Goal: Transaction & Acquisition: Obtain resource

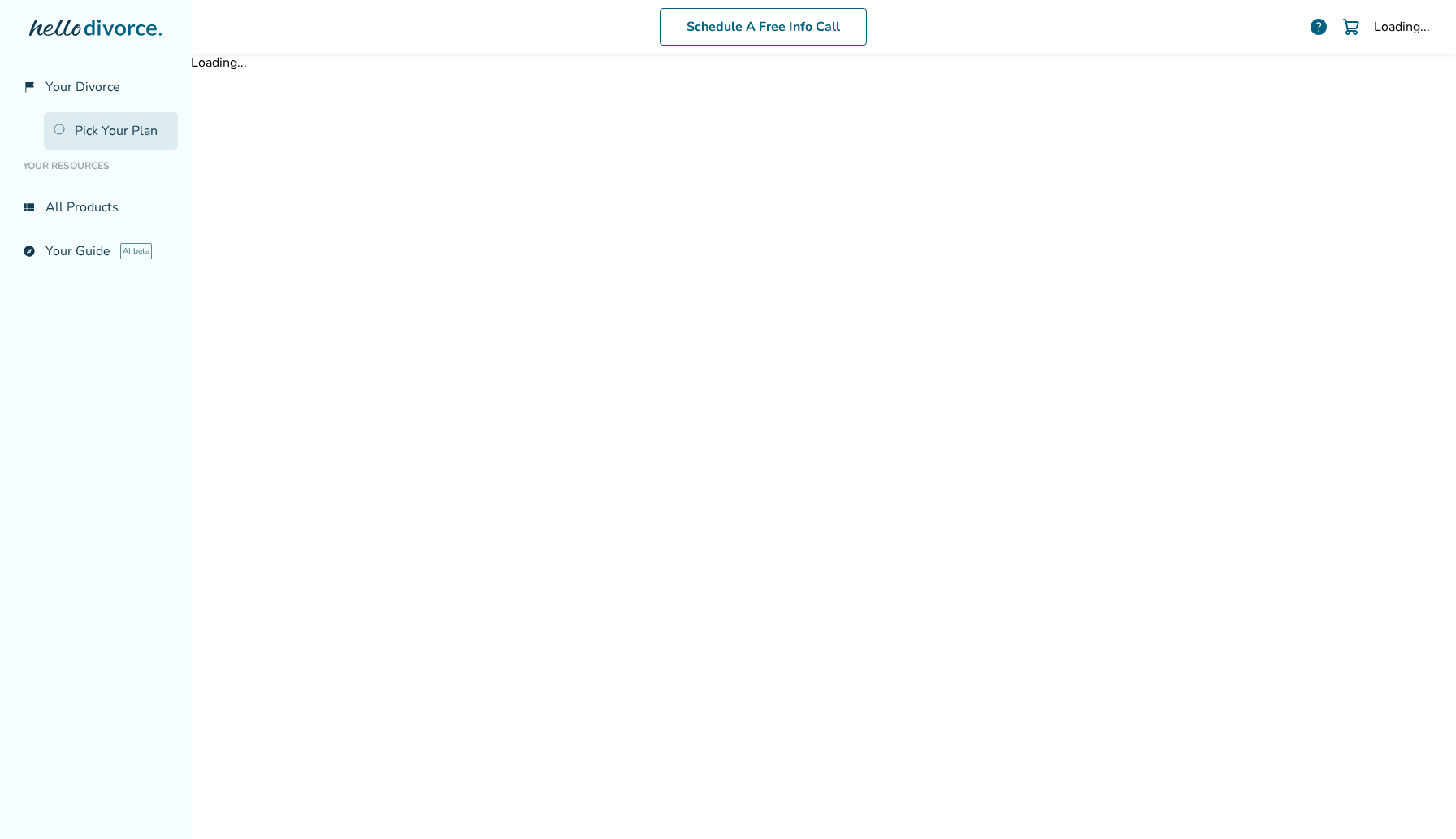
click at [117, 139] on link "Pick Your Plan" at bounding box center [110, 131] width 134 height 38
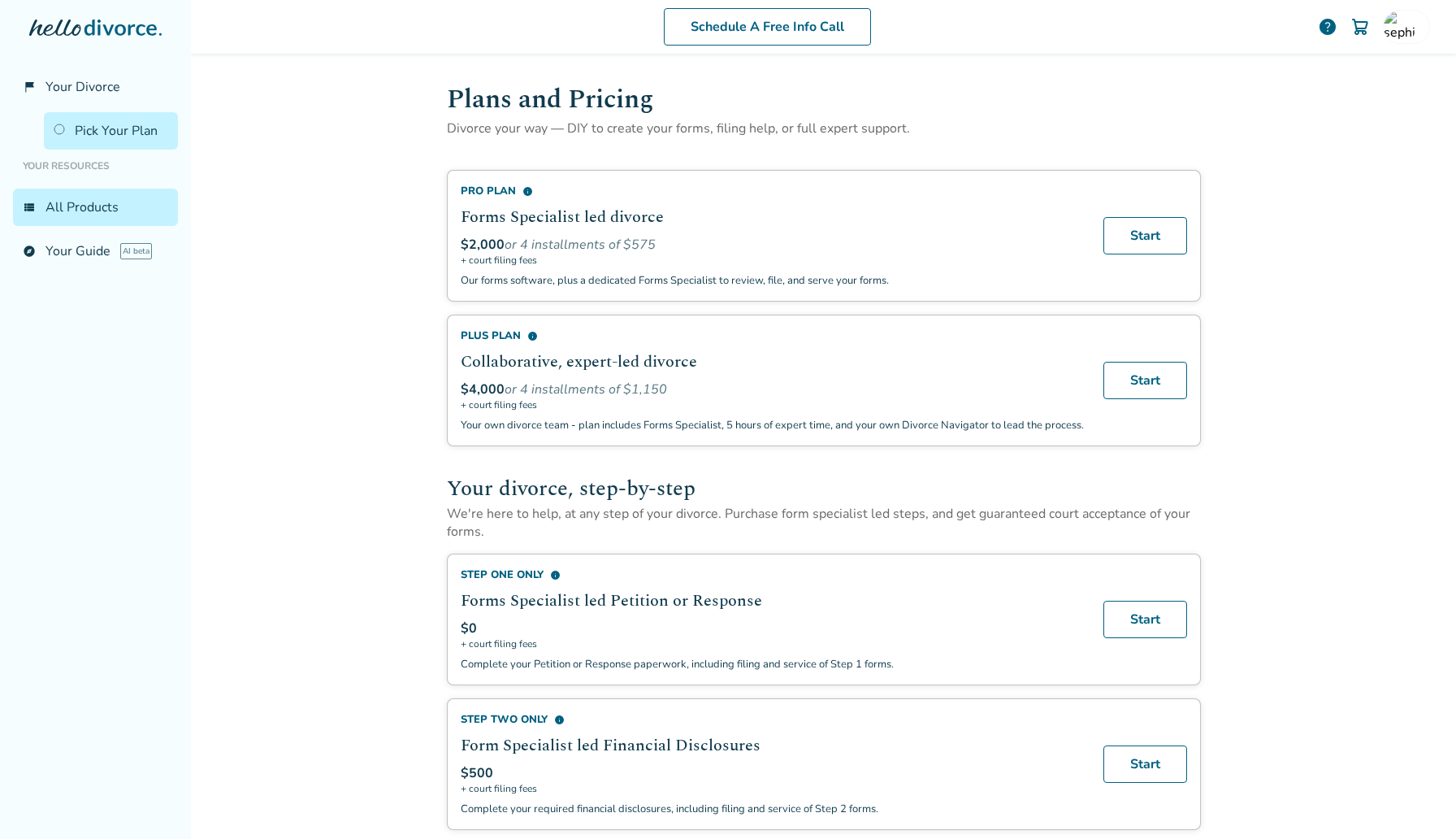
click at [60, 68] on div at bounding box center [95, 44] width 165 height 49
click at [65, 80] on span "Your Divorce" at bounding box center [82, 86] width 74 height 18
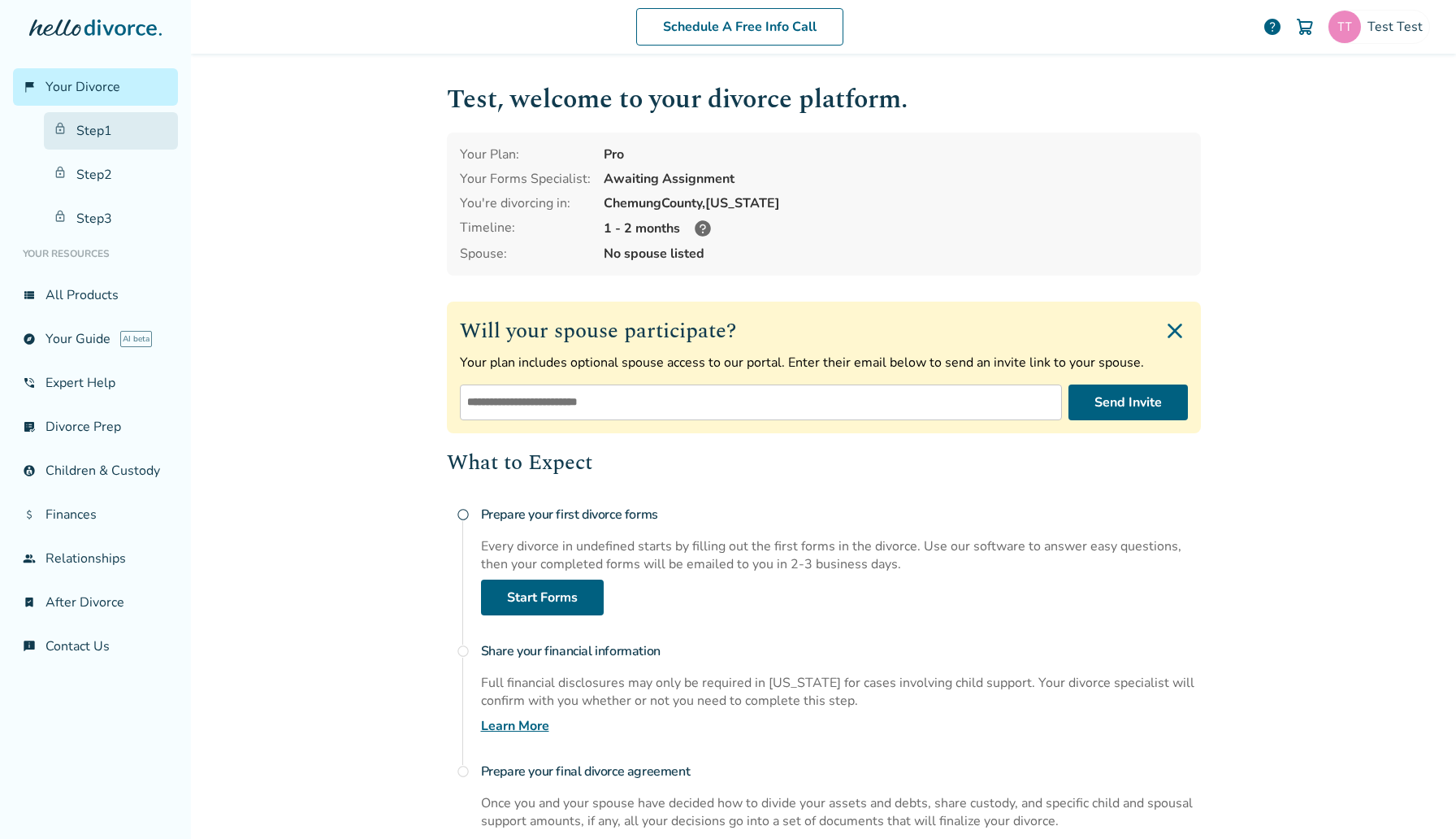
click at [93, 131] on link "Step 1" at bounding box center [110, 131] width 134 height 38
click at [1385, 40] on div "Test Test" at bounding box center [1378, 27] width 103 height 34
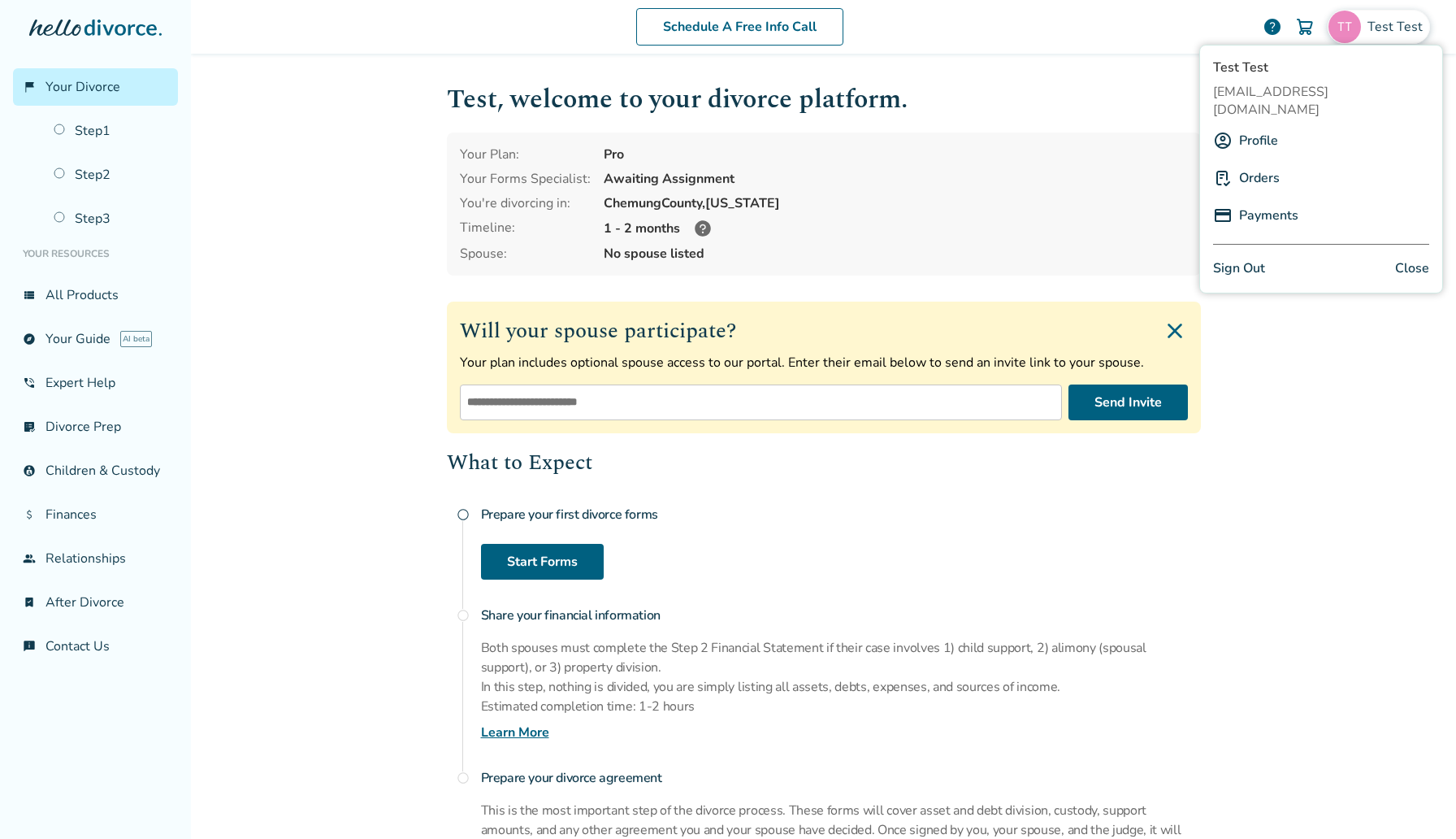
click at [1288, 91] on span "[EMAIL_ADDRESS][DOMAIN_NAME]" at bounding box center [1321, 101] width 216 height 36
copy span "[EMAIL_ADDRESS][DOMAIN_NAME]"
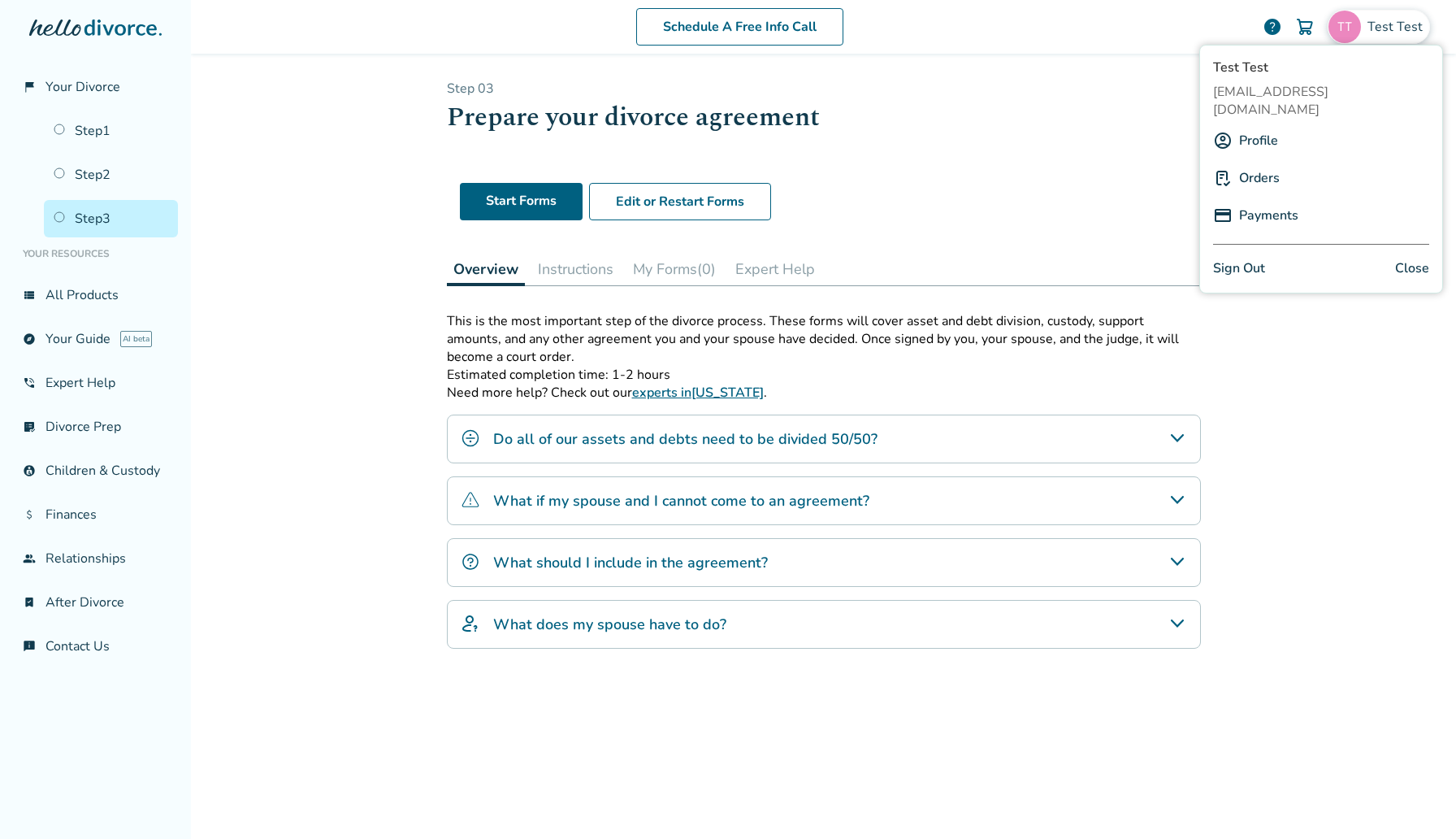
click at [68, 151] on ul "Step 1 Step 2 Step 3" at bounding box center [95, 172] width 165 height 132
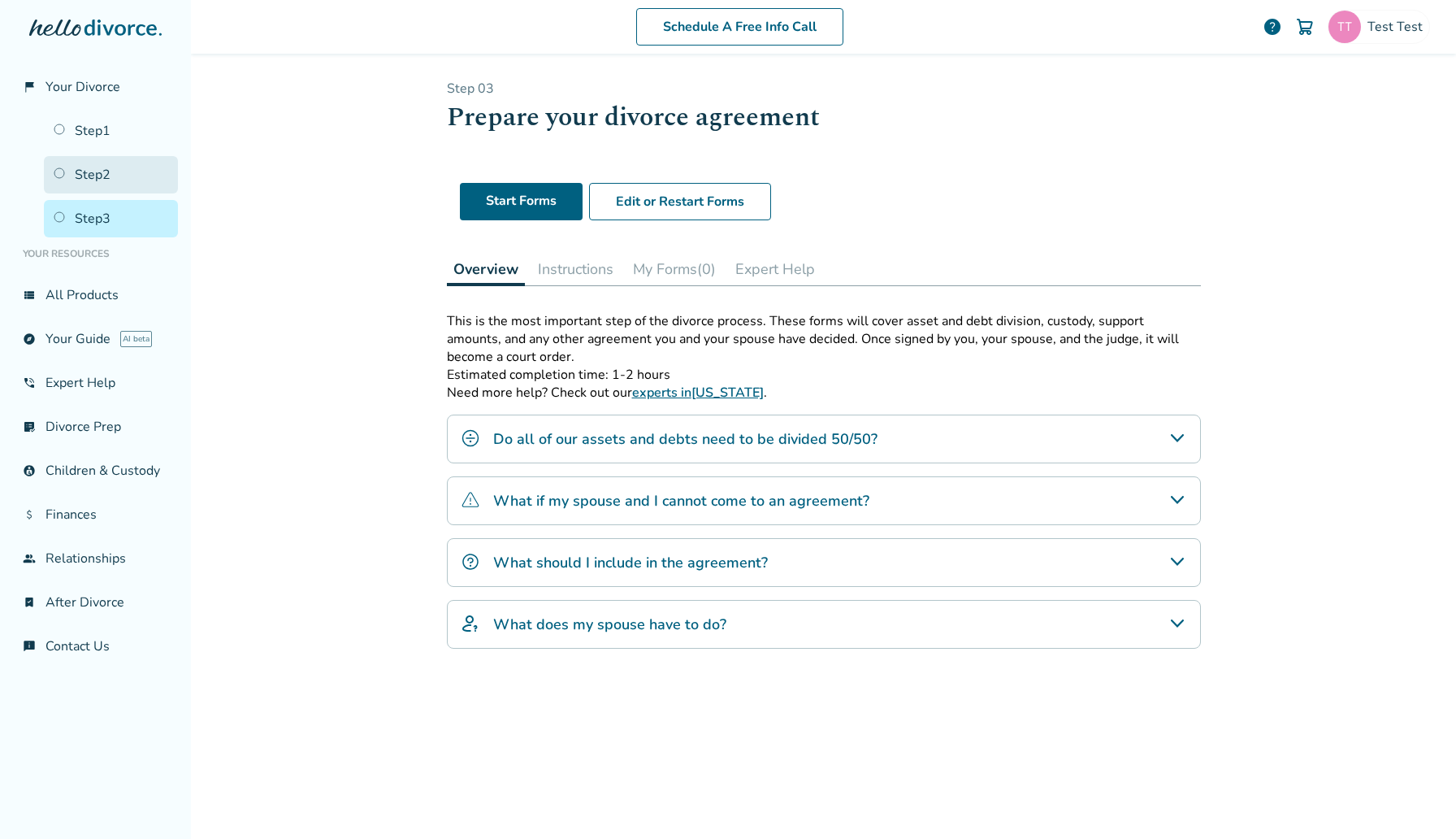
click at [89, 187] on link "Step 2" at bounding box center [110, 174] width 134 height 38
click at [93, 183] on link "Step 2" at bounding box center [110, 174] width 134 height 38
click at [119, 220] on link "Step 3" at bounding box center [110, 219] width 134 height 38
click at [686, 289] on div "Step 0 3 Prepare your divorce agreement Start Forms Edit or Restart Forms Overv…" at bounding box center [824, 443] width 754 height 728
click at [695, 275] on button "My Forms (0)" at bounding box center [675, 269] width 96 height 32
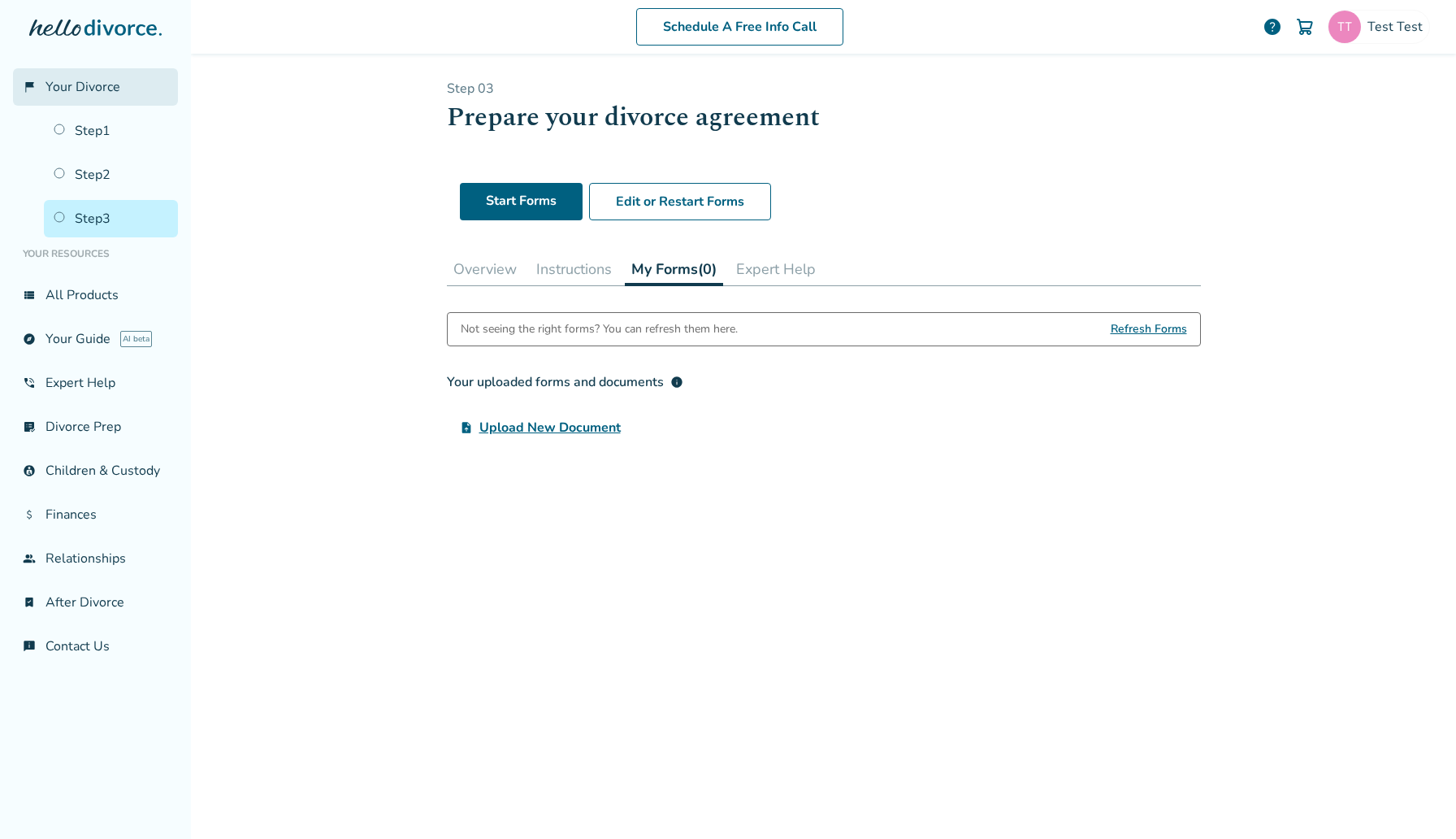
click at [130, 89] on link "flag_2 Your Divorce" at bounding box center [95, 87] width 165 height 38
click at [128, 74] on link "flag_2 Your Divorce" at bounding box center [95, 87] width 165 height 38
click at [127, 76] on link "flag_2 Your Divorce" at bounding box center [95, 87] width 165 height 38
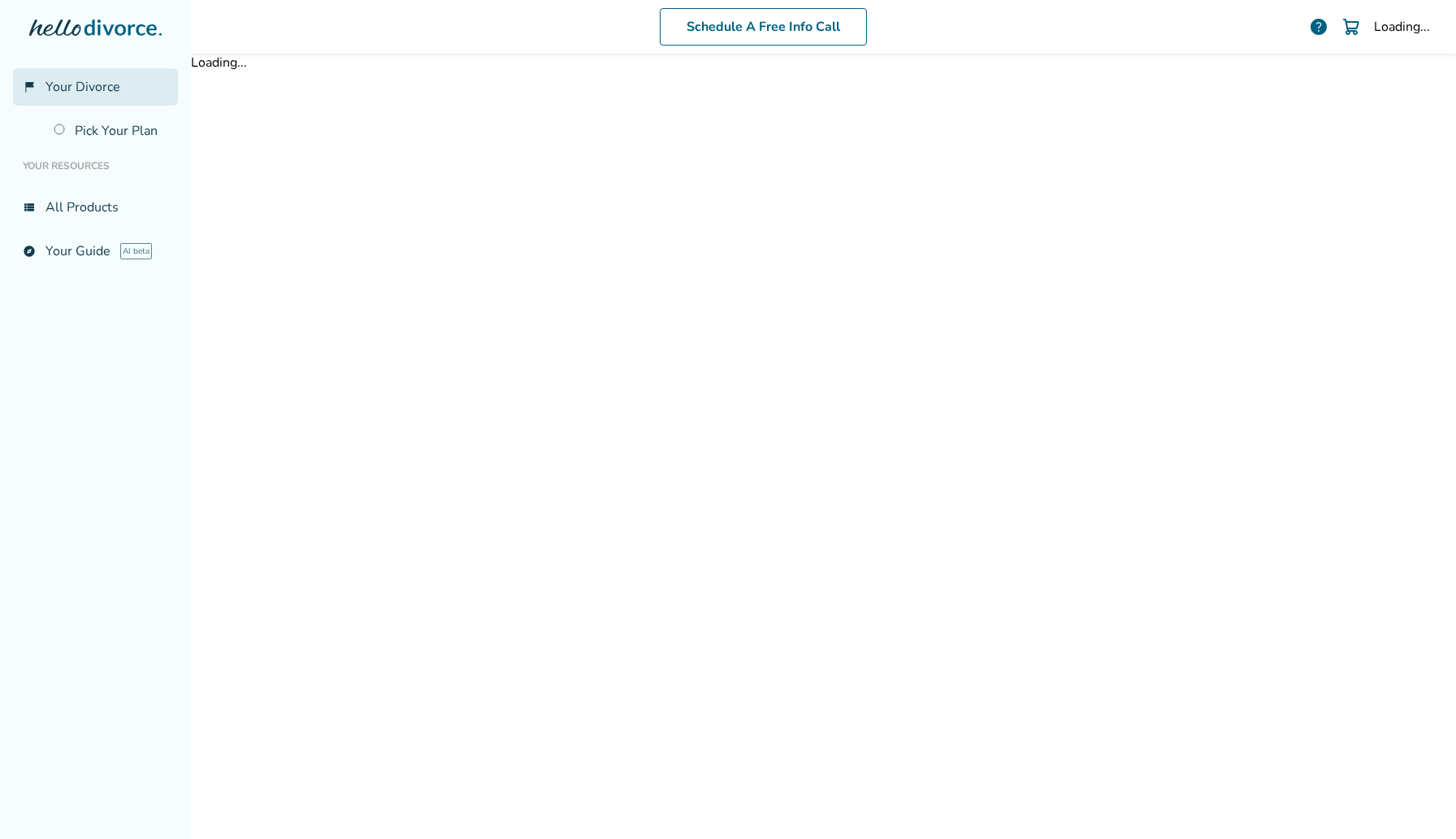
click at [141, 89] on link "flag_2 Your Divorce" at bounding box center [95, 87] width 165 height 38
click at [113, 151] on li "Your Resources" at bounding box center [95, 166] width 165 height 32
click at [122, 135] on link "Pick Your Plan" at bounding box center [110, 131] width 134 height 38
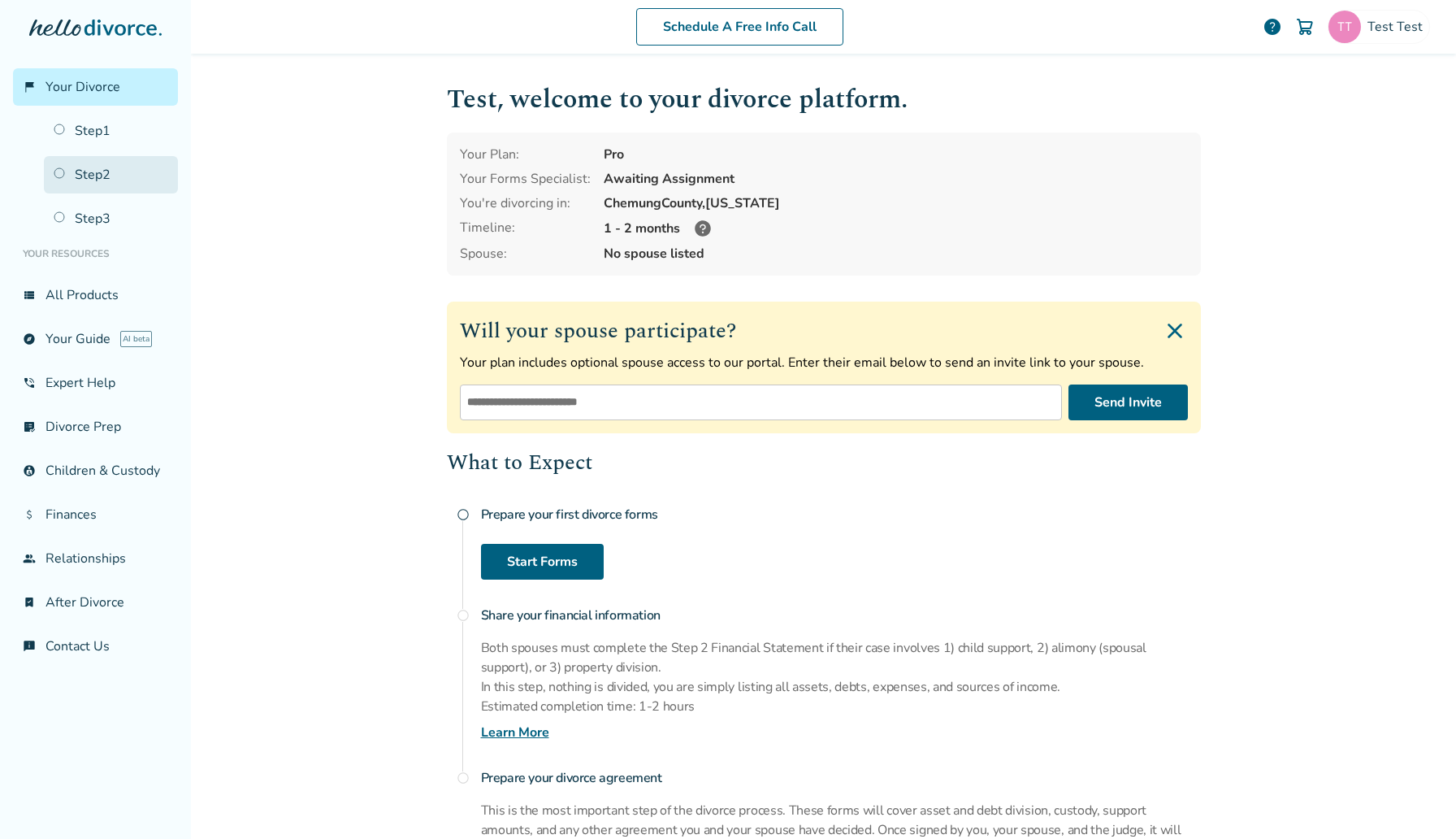
click at [100, 173] on link "Step 2" at bounding box center [110, 174] width 134 height 38
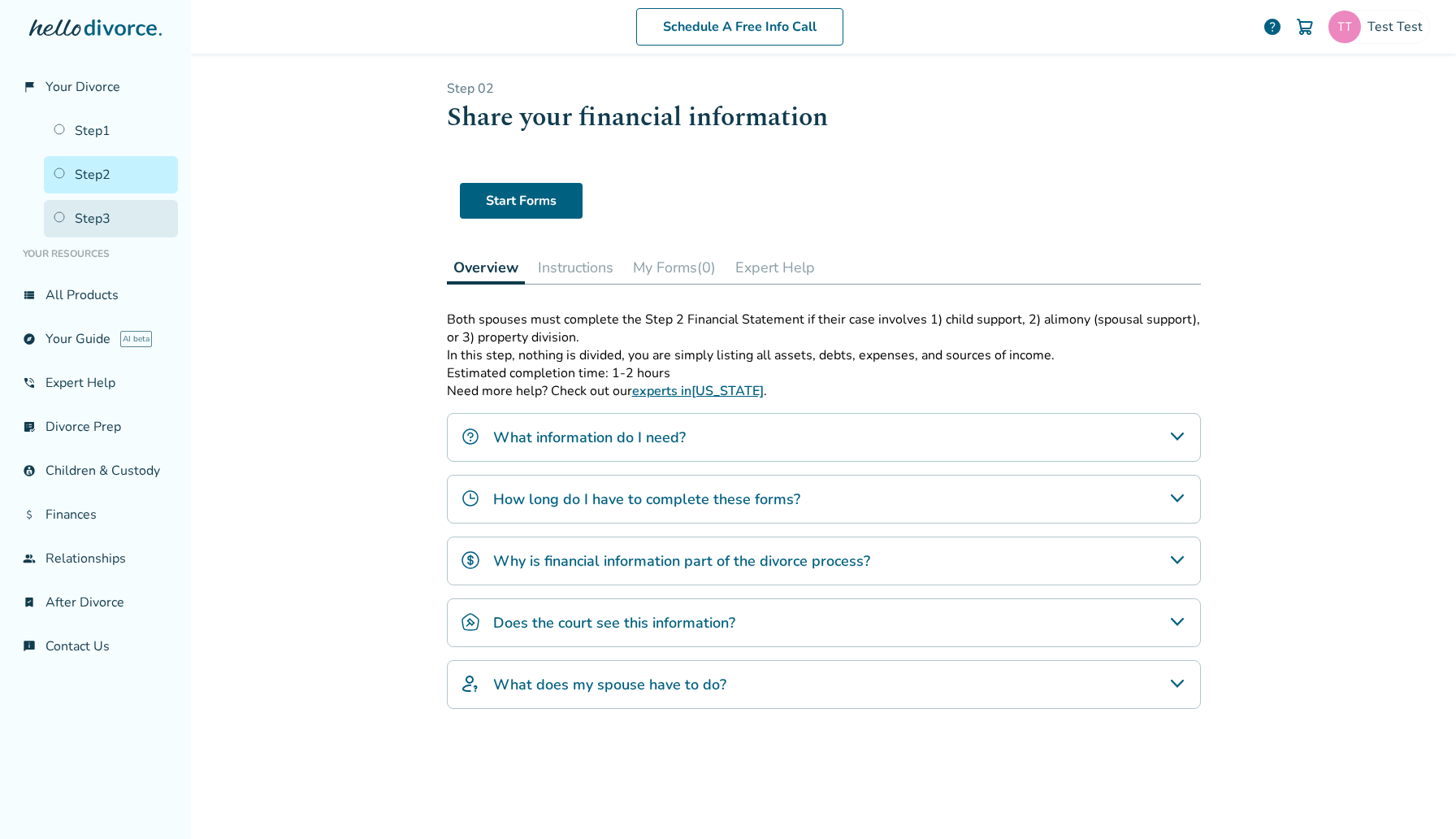
click at [126, 210] on link "Step 3" at bounding box center [110, 219] width 134 height 38
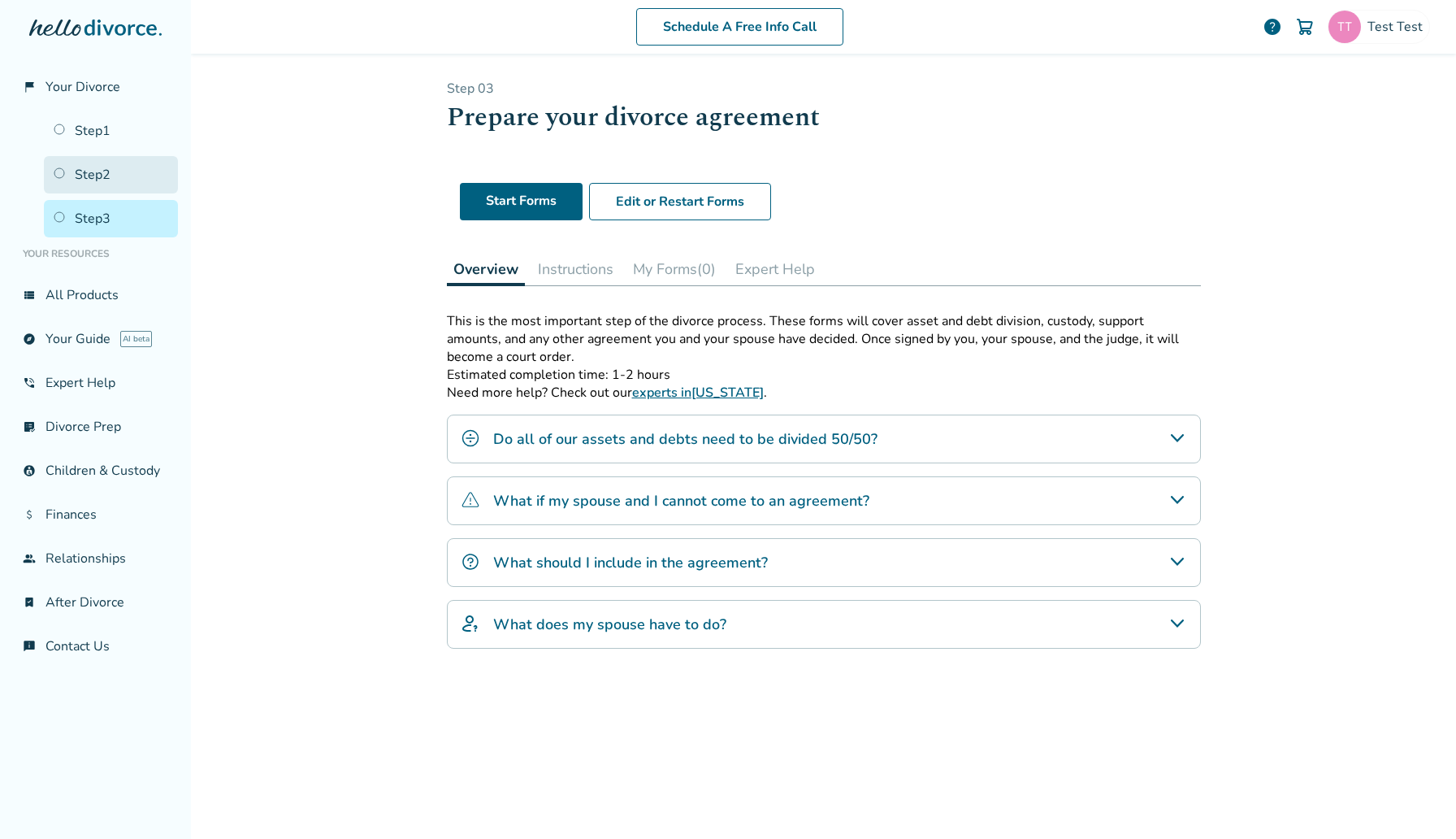
click at [139, 176] on link "Step 2" at bounding box center [110, 174] width 134 height 38
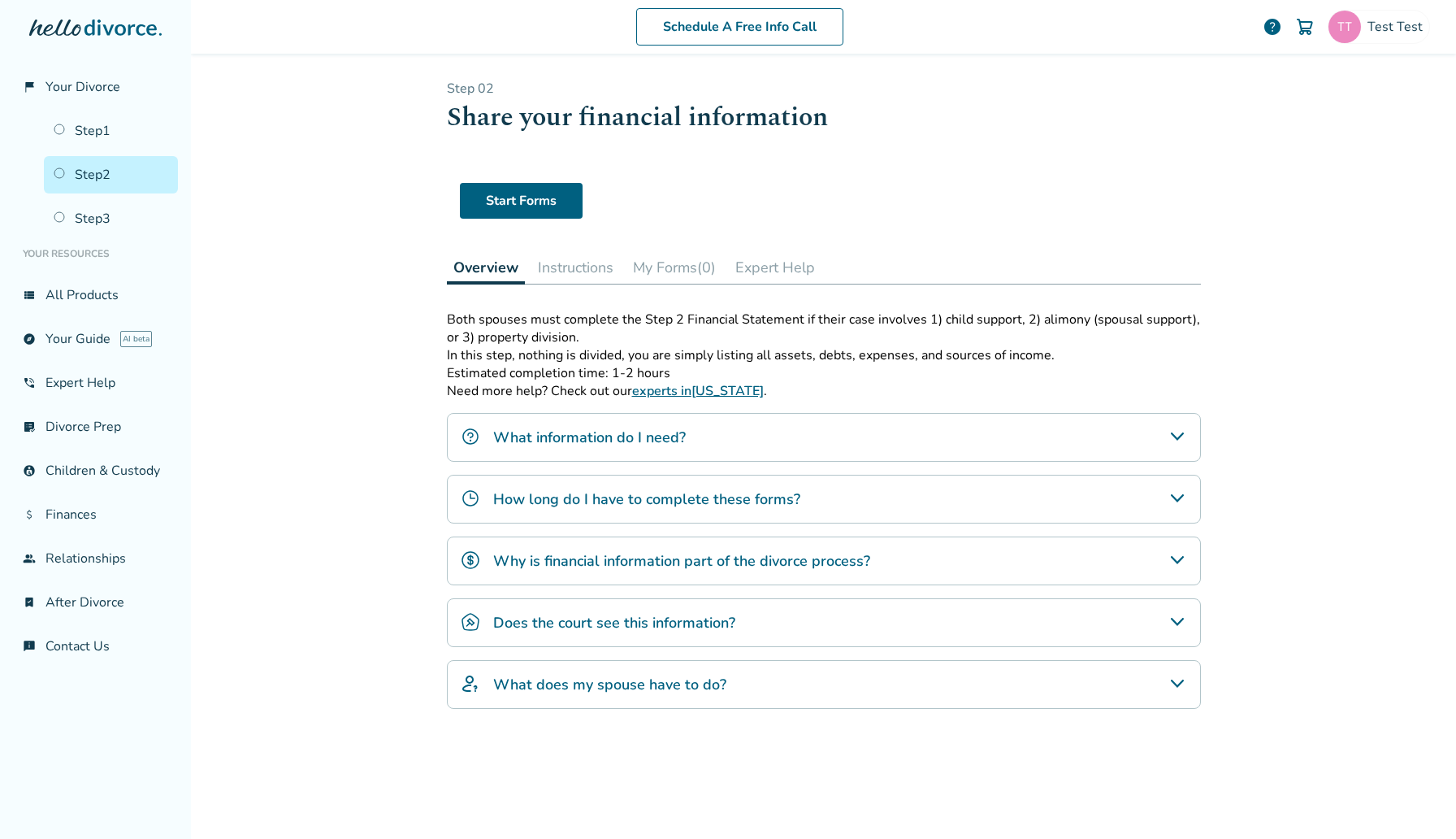
click at [697, 253] on button "My Forms (0)" at bounding box center [675, 268] width 96 height 32
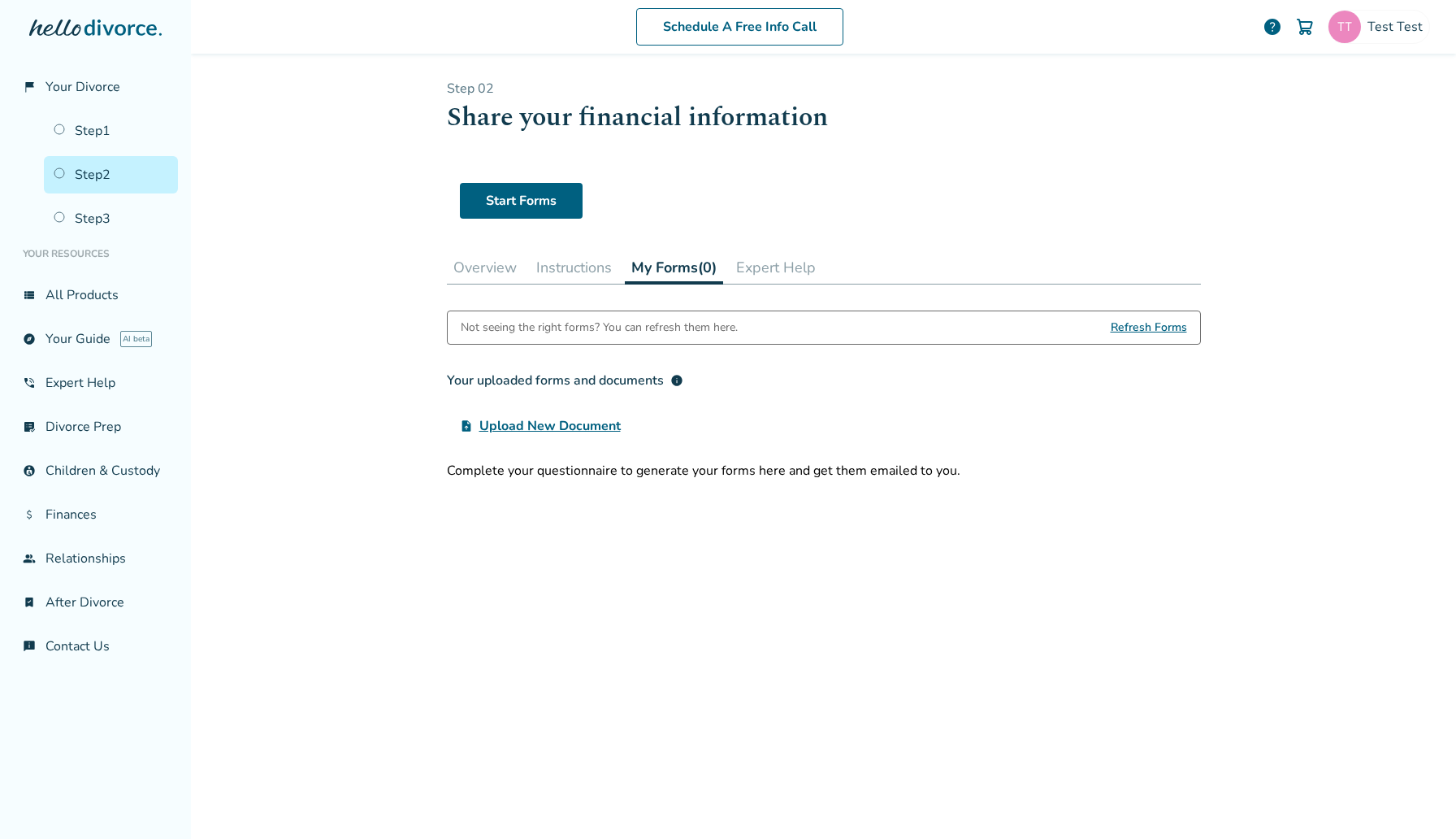
click at [1188, 330] on div "Not seeing the right forms? You can refresh them here. Refresh Forms" at bounding box center [824, 328] width 754 height 34
click at [1394, 43] on div "Test Test" at bounding box center [1378, 27] width 103 height 34
click at [1300, 94] on span "[EMAIL_ADDRESS][DOMAIN_NAME]" at bounding box center [1321, 101] width 216 height 36
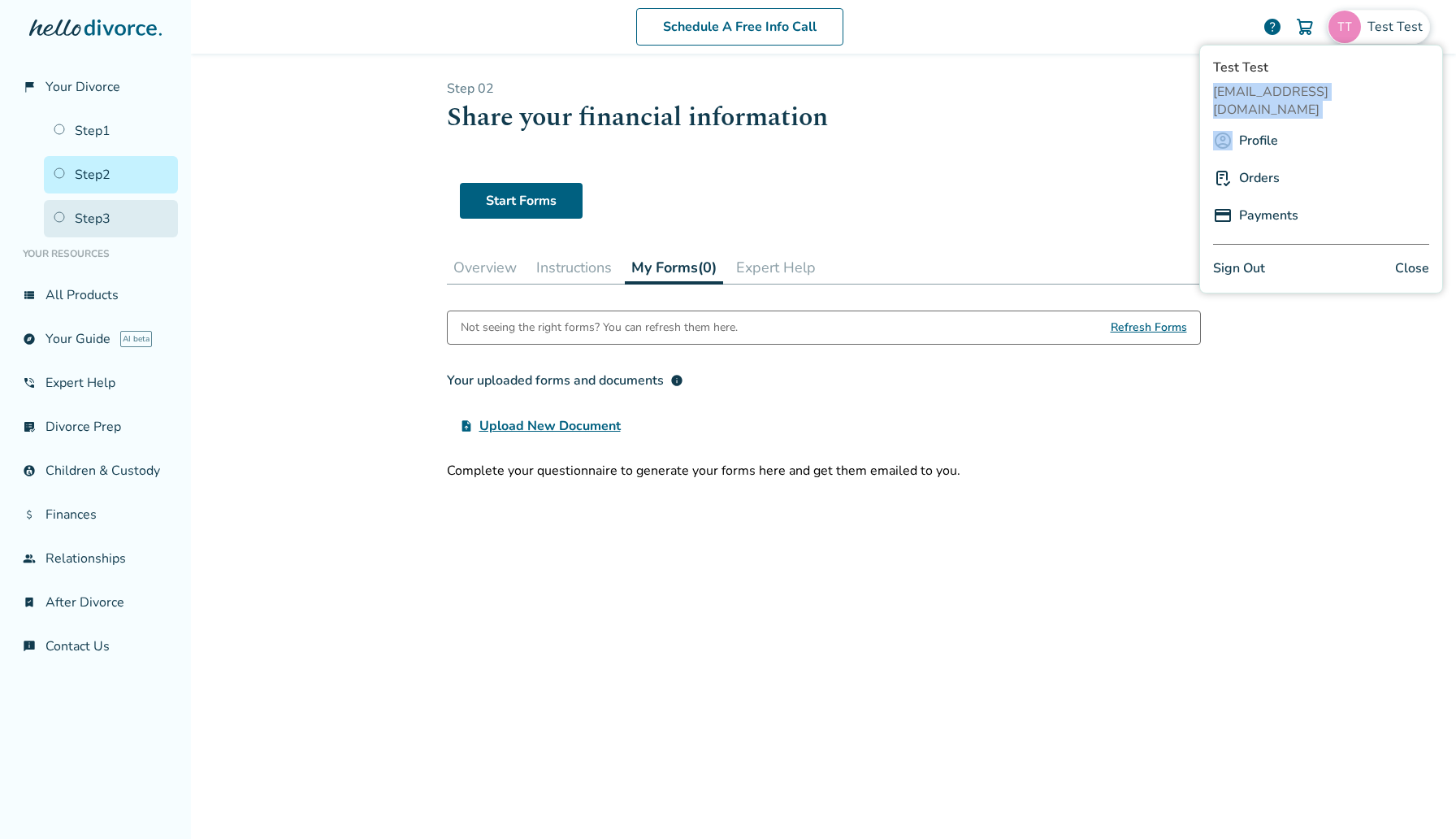
click at [91, 222] on link "Step 3" at bounding box center [110, 219] width 134 height 38
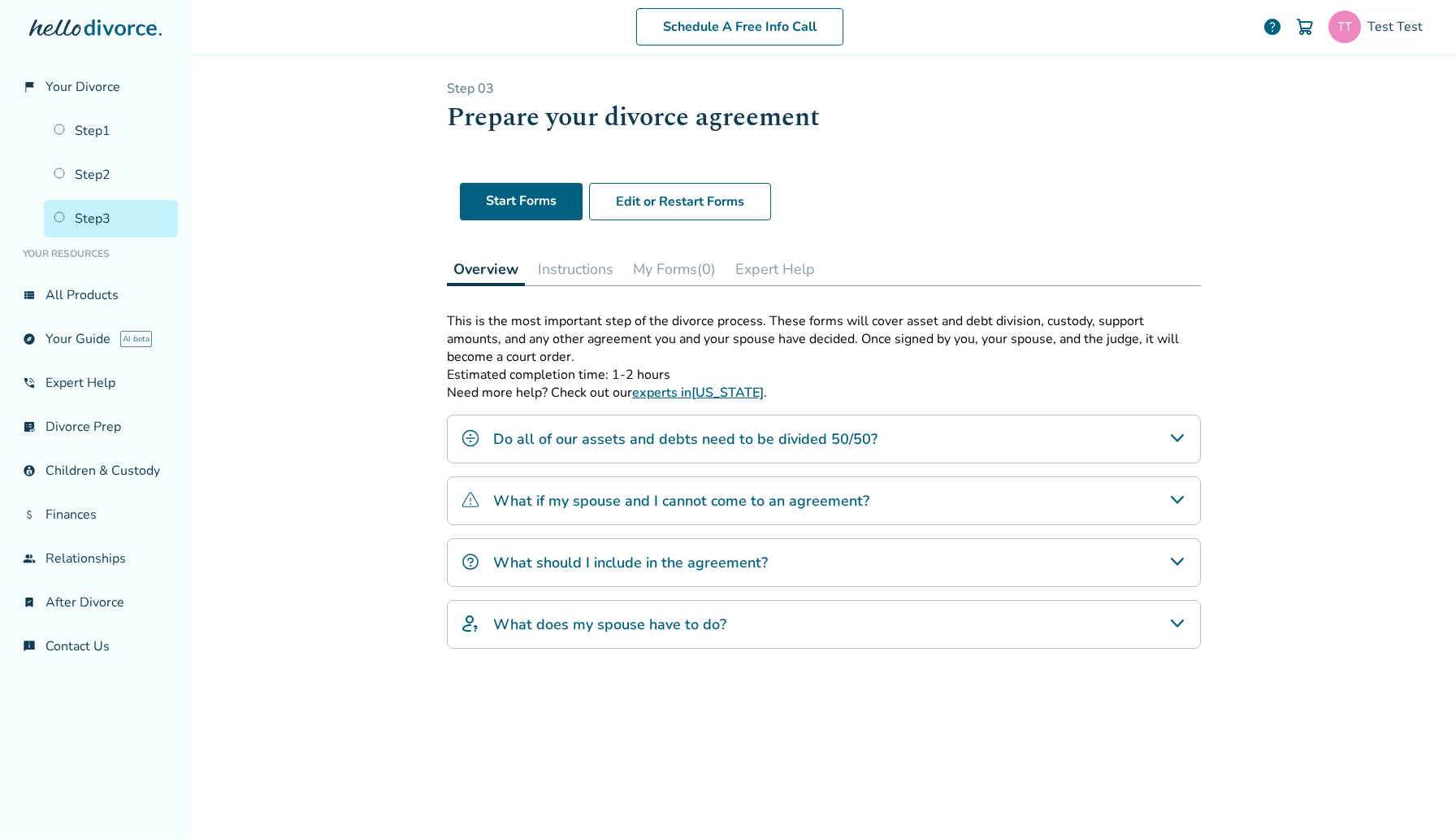
click at [704, 269] on button "My Forms (0)" at bounding box center [675, 269] width 96 height 32
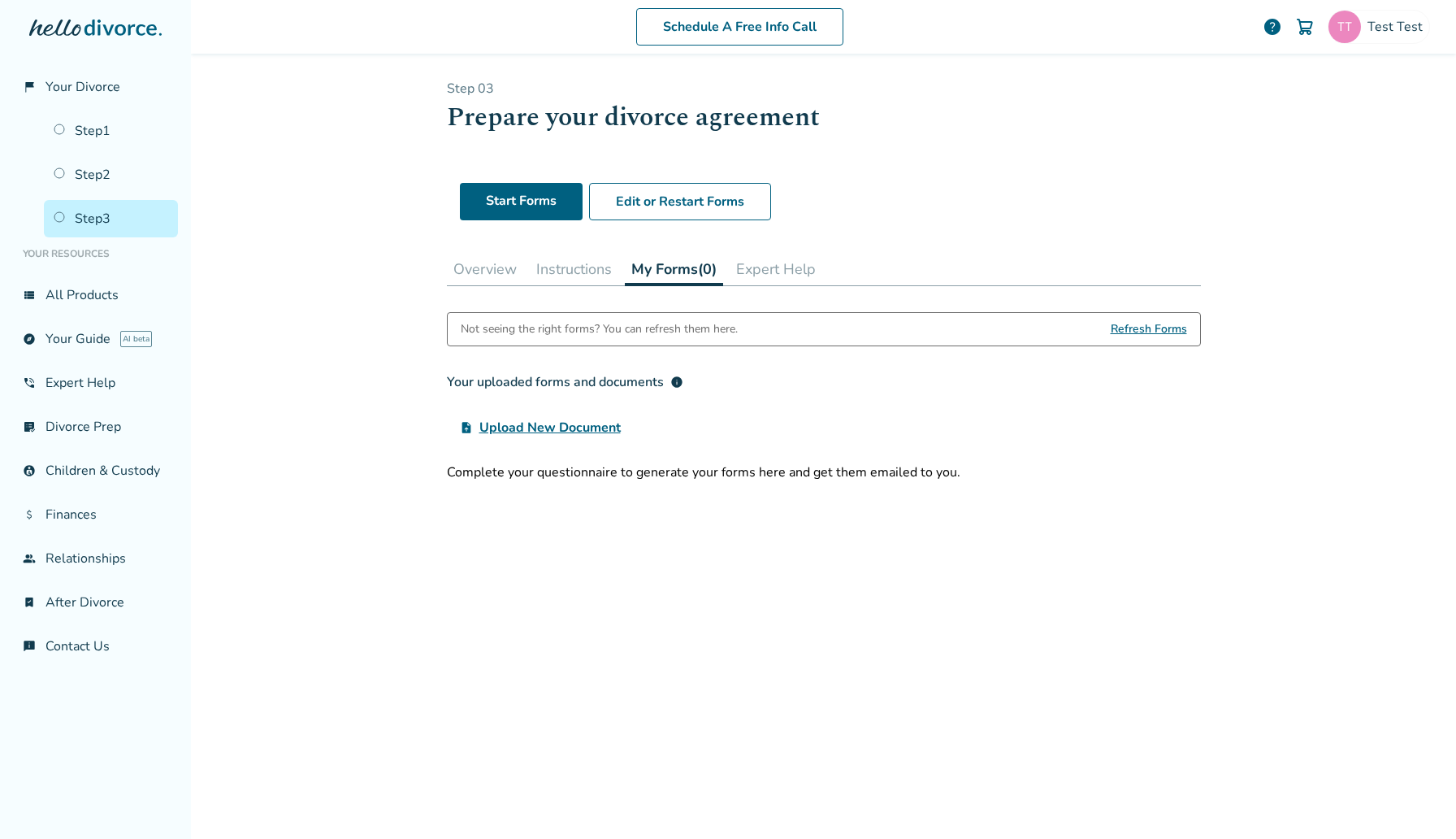
click at [1140, 332] on span "Refresh Forms" at bounding box center [1148, 329] width 76 height 32
click at [106, 163] on link "Step 2" at bounding box center [110, 174] width 134 height 38
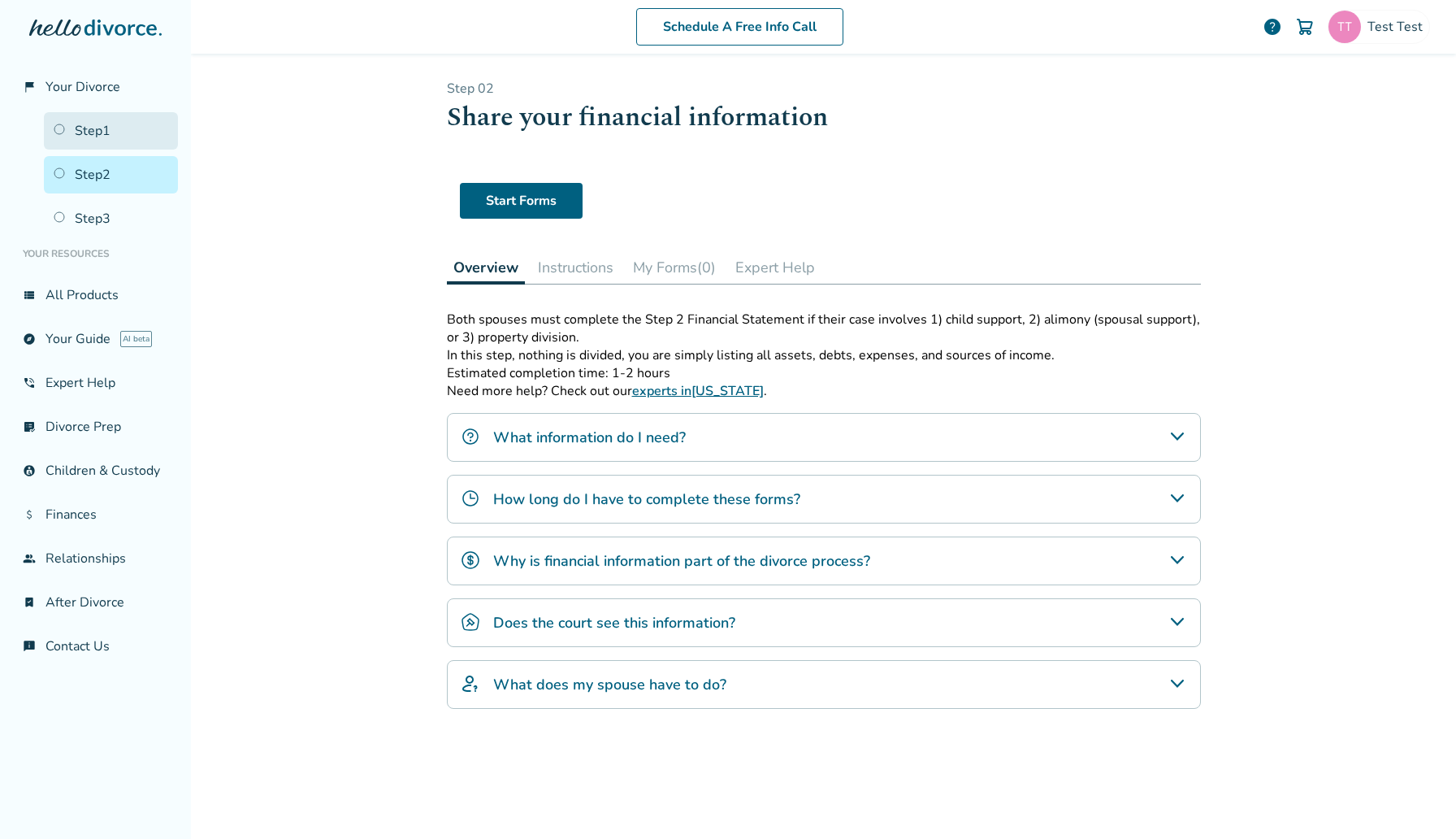
click at [114, 137] on link "Step 1" at bounding box center [110, 131] width 134 height 38
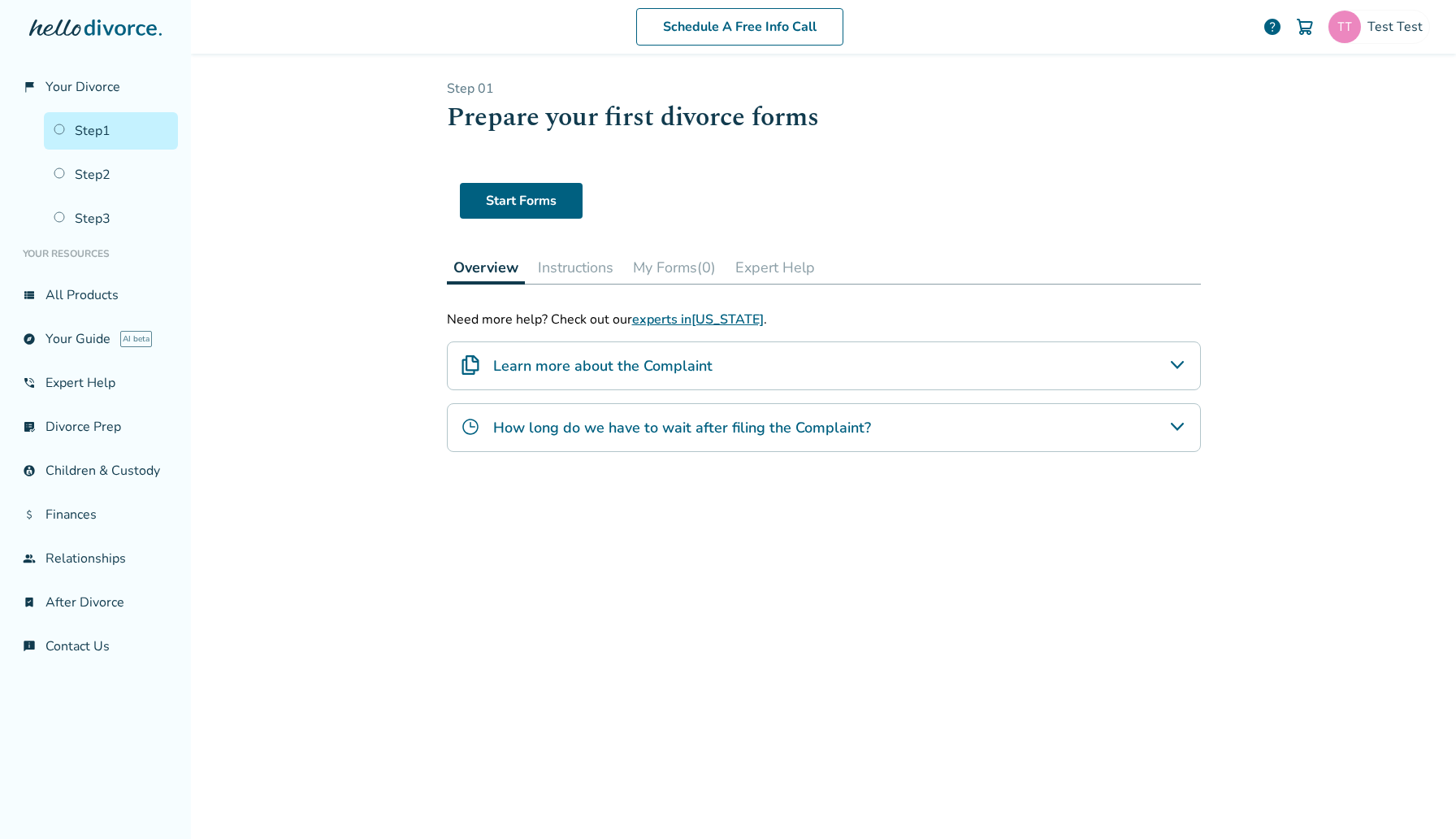
click at [115, 198] on ul "Step 1 Step 2 Step 3" at bounding box center [95, 172] width 165 height 132
click at [115, 217] on link "Step 3" at bounding box center [110, 219] width 134 height 38
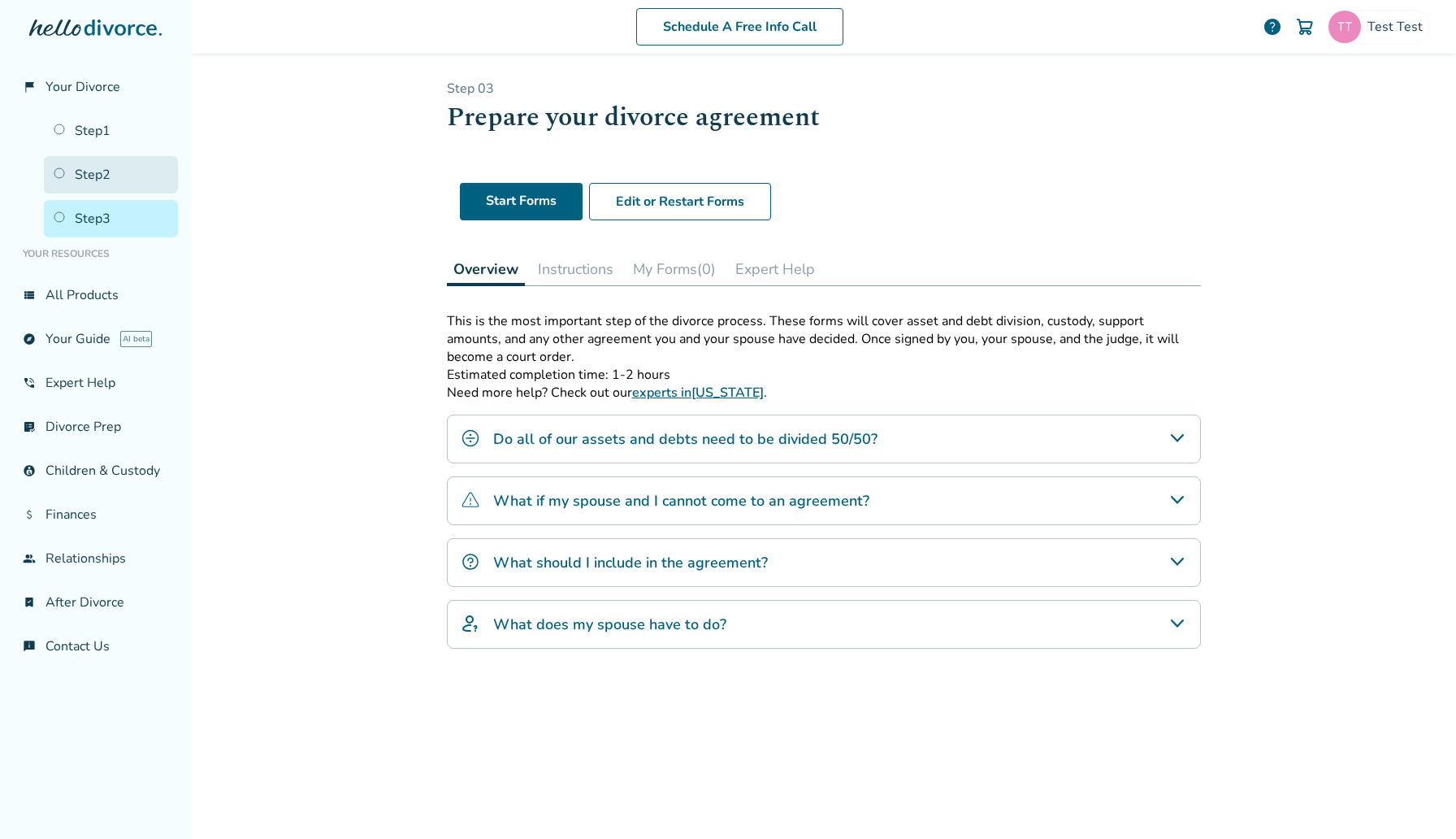
click at [135, 180] on link "Step 2" at bounding box center [110, 174] width 134 height 38
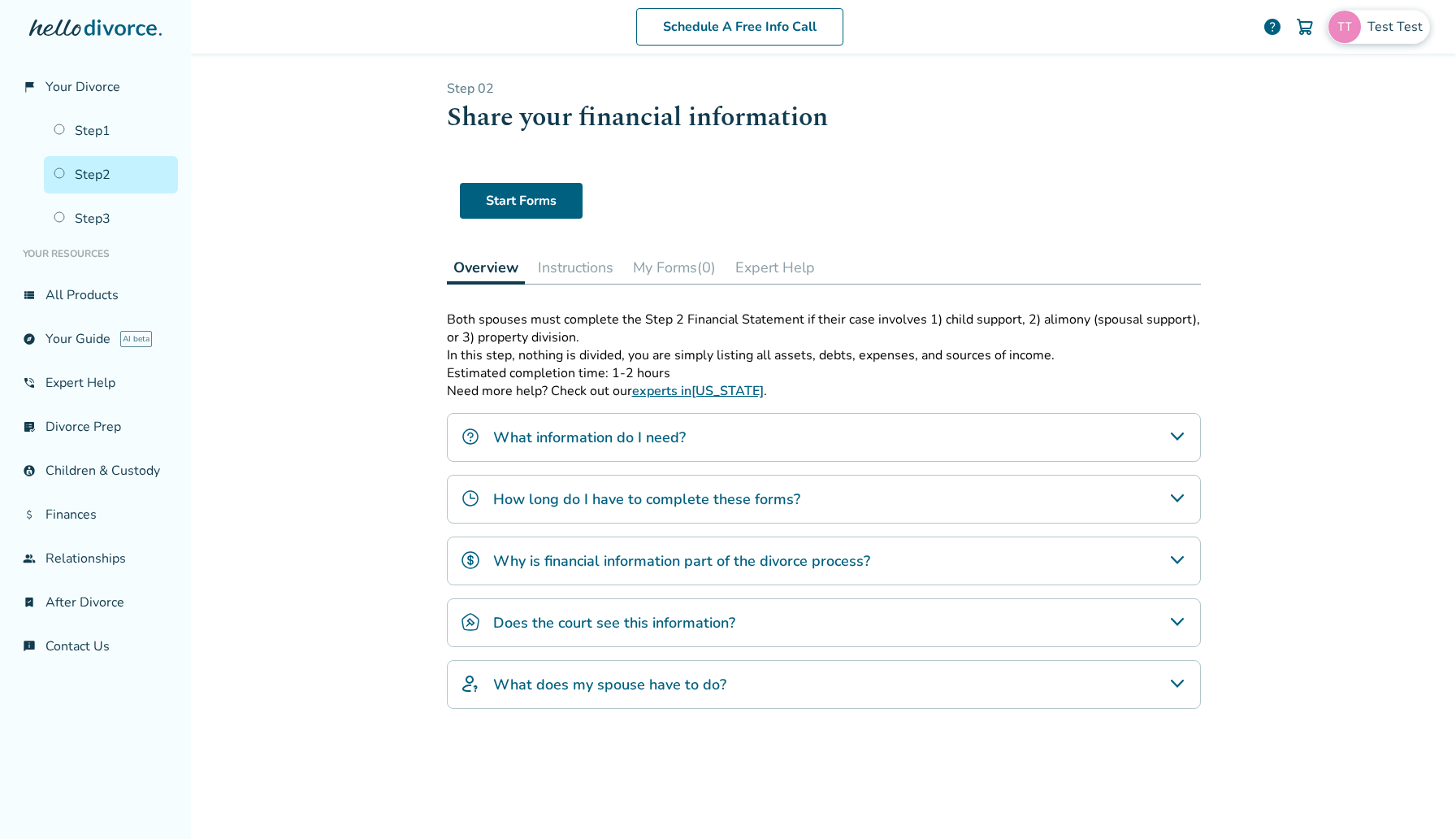
click at [1384, 11] on div "Test Test" at bounding box center [1378, 27] width 103 height 34
click at [1326, 90] on span "[EMAIL_ADDRESS][DOMAIN_NAME]" at bounding box center [1321, 101] width 216 height 36
copy span "[EMAIL_ADDRESS][DOMAIN_NAME]"
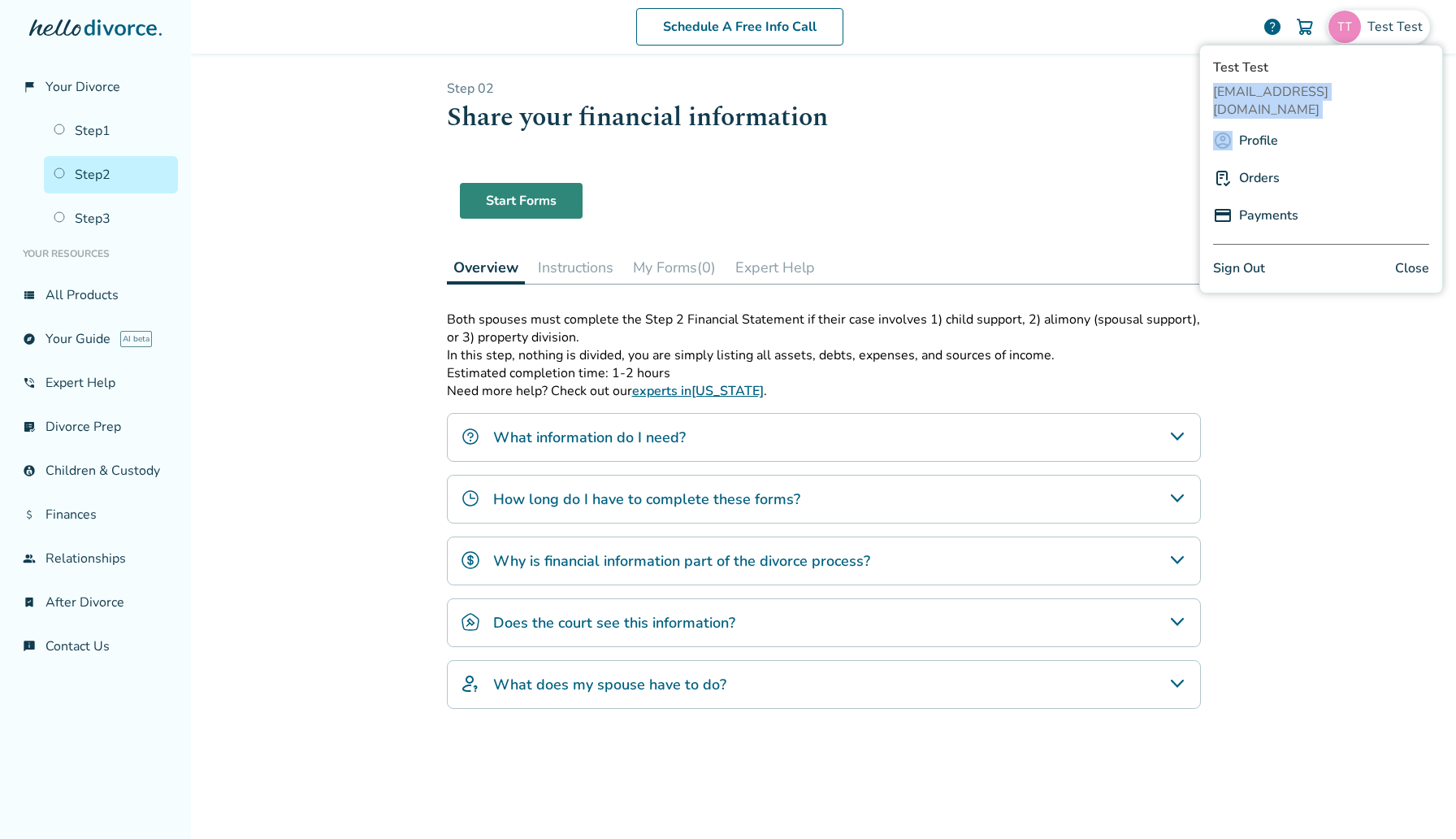
click at [527, 206] on link "Start Forms" at bounding box center [521, 201] width 122 height 36
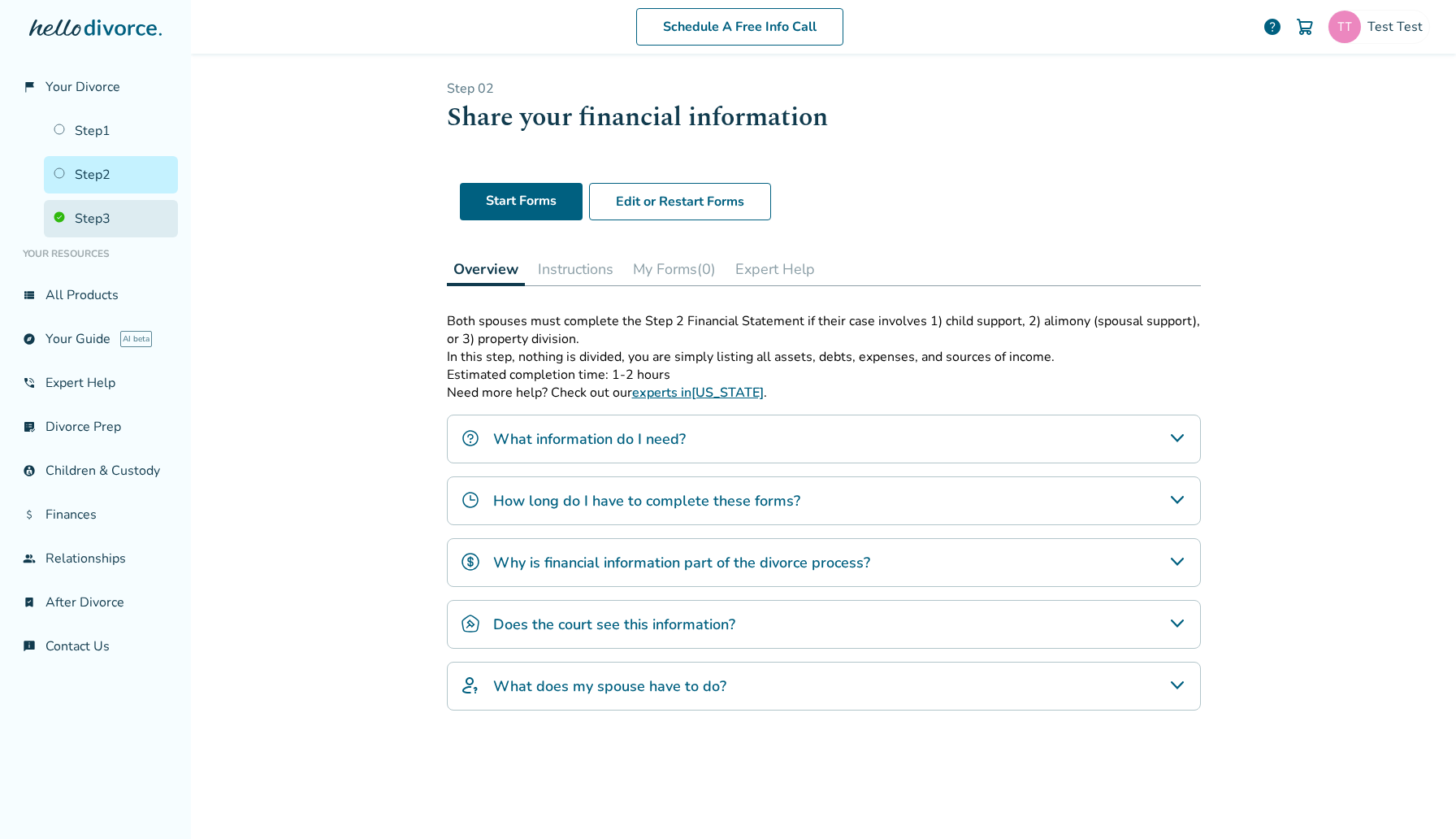
click at [87, 220] on link "Step 3" at bounding box center [110, 219] width 134 height 38
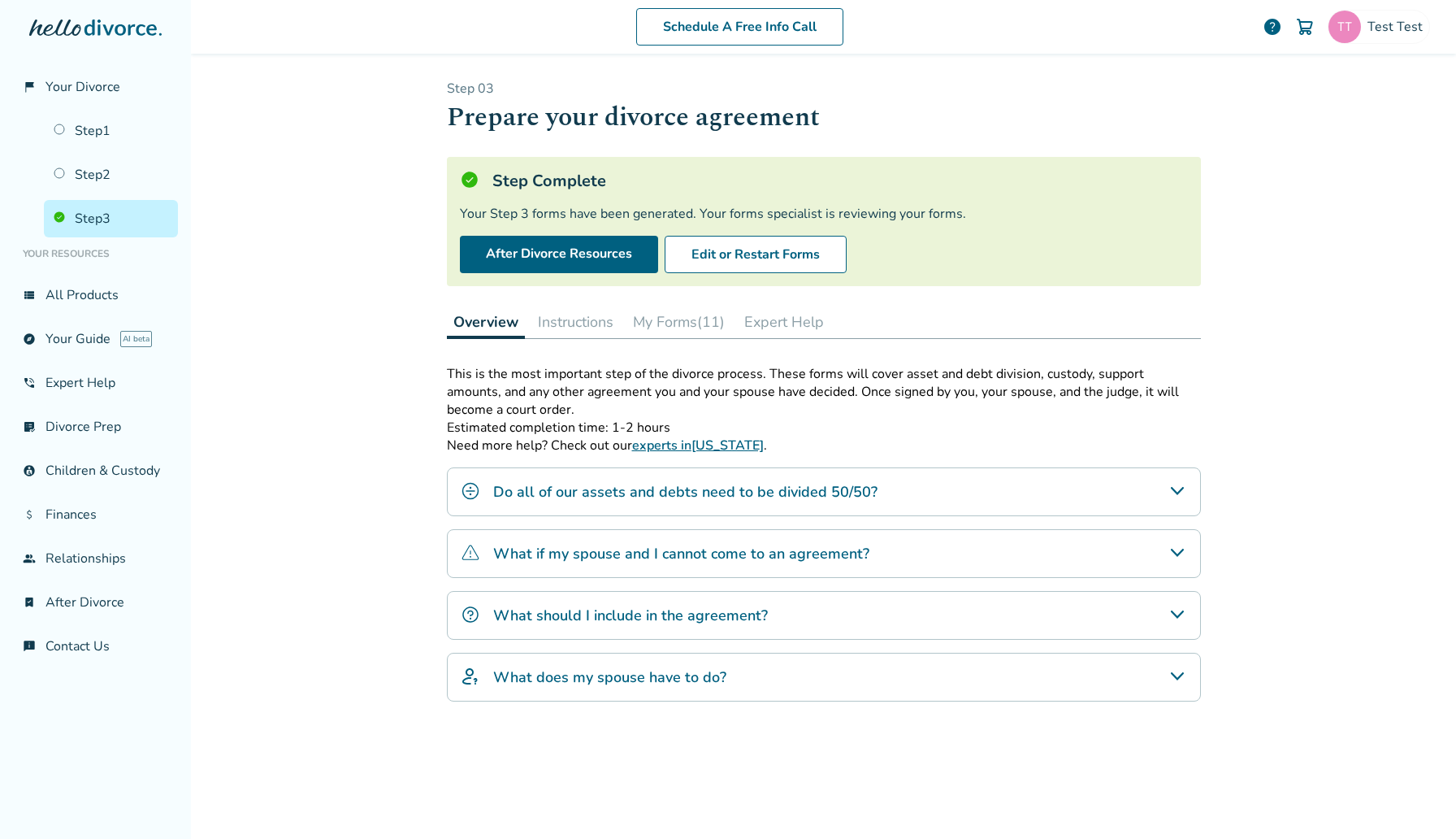
click at [703, 320] on button "My Forms (11)" at bounding box center [679, 322] width 105 height 32
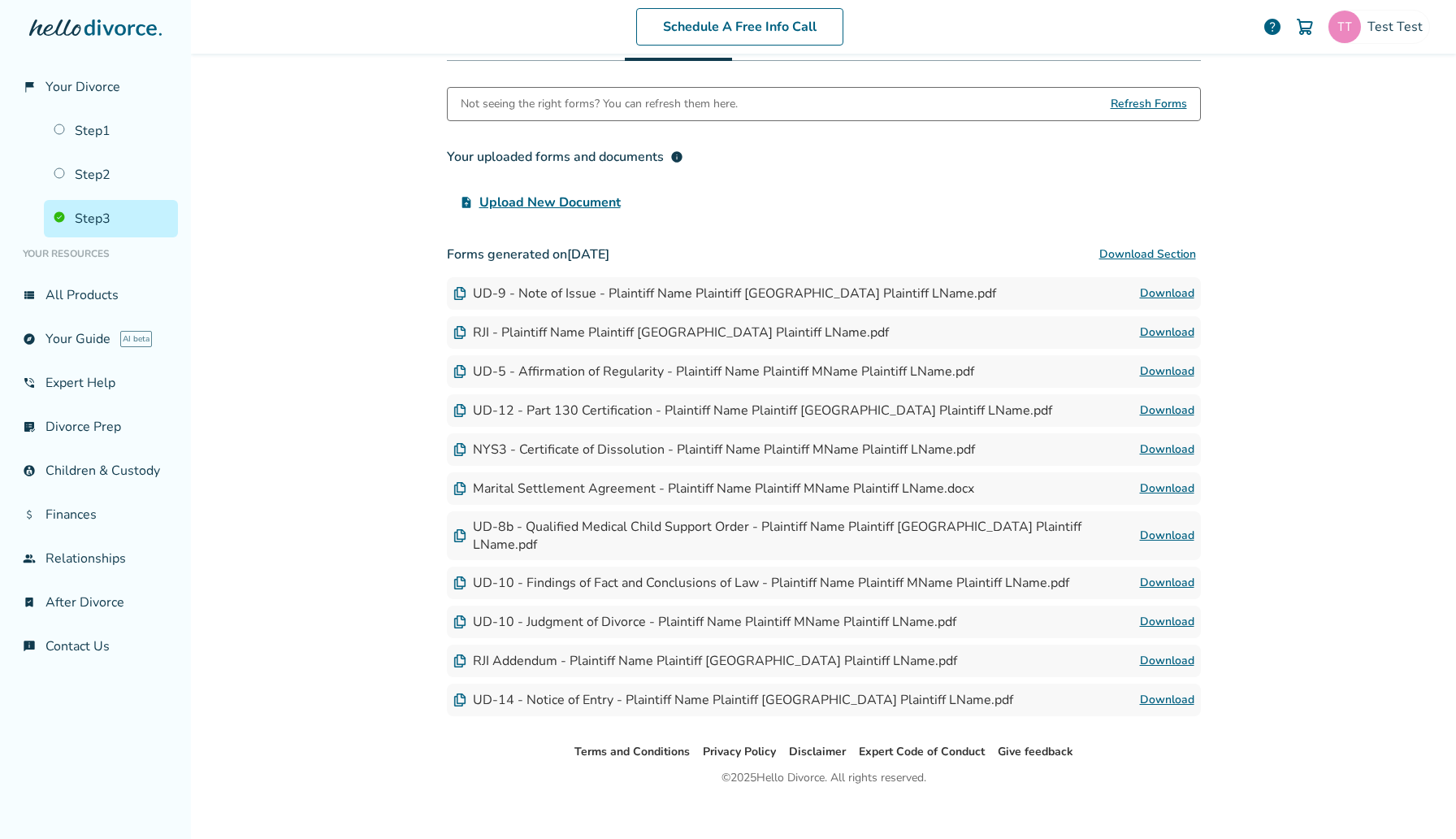
scroll to position [278, 0]
click at [1176, 296] on link "Download" at bounding box center [1167, 293] width 55 height 20
drag, startPoint x: 569, startPoint y: 283, endPoint x: 779, endPoint y: 283, distance: 210.0
click at [779, 283] on div "UD-9 - Note of Issue - Plaintiff Name Plaintiff [GEOGRAPHIC_DATA] Plaintiff LNa…" at bounding box center [824, 293] width 754 height 32
drag, startPoint x: 787, startPoint y: 286, endPoint x: 634, endPoint y: 286, distance: 153.0
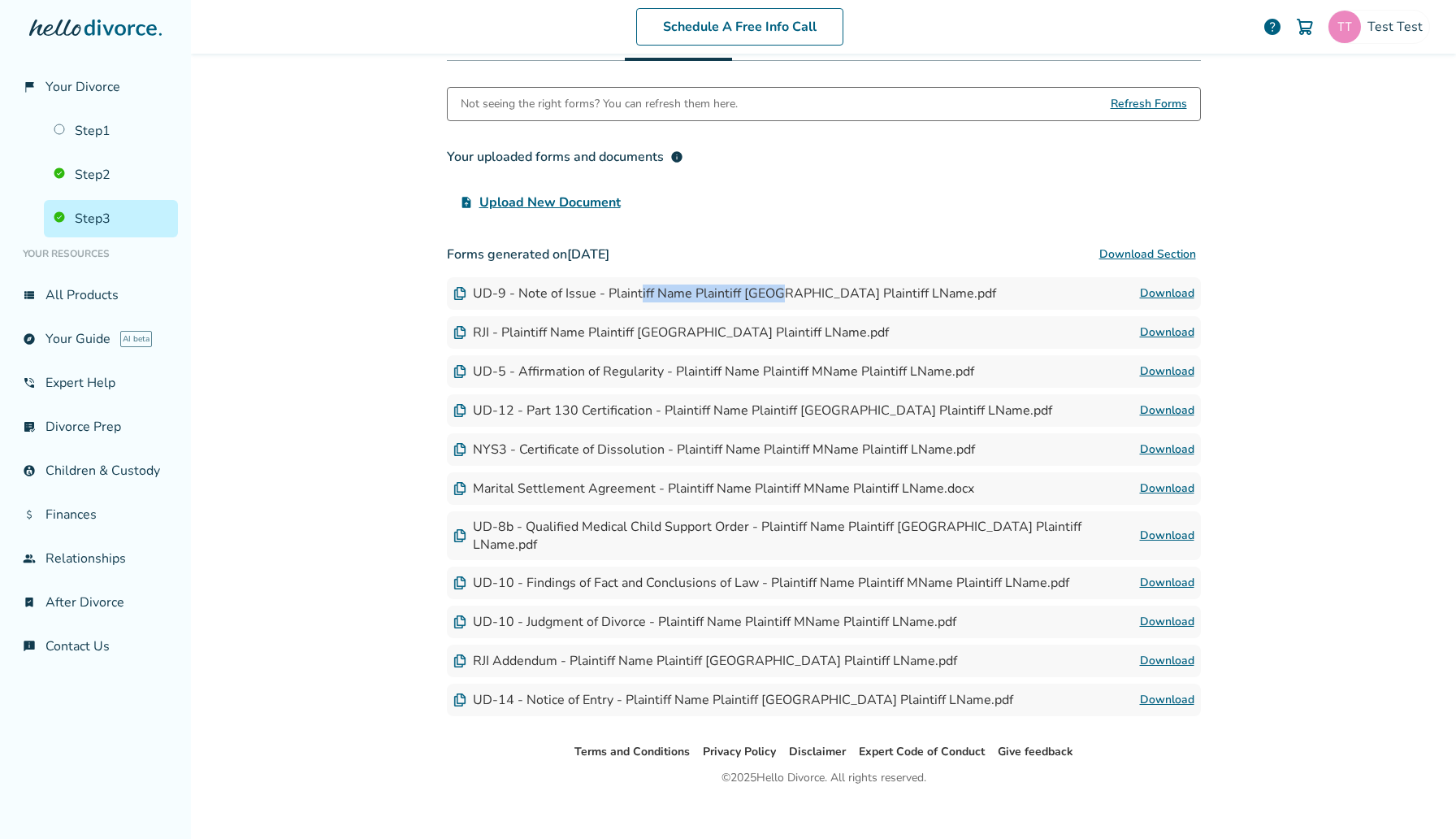
click at [634, 286] on div "UD-9 - Note of Issue - Plaintiff Name Plaintiff [GEOGRAPHIC_DATA] Plaintiff LNa…" at bounding box center [724, 293] width 543 height 18
drag, startPoint x: 539, startPoint y: 328, endPoint x: 896, endPoint y: 316, distance: 357.2
click at [896, 316] on div "RJI - Plaintiff Name Plaintiff [GEOGRAPHIC_DATA] Plaintiff LName.pdf Download" at bounding box center [824, 333] width 754 height 32
click at [1169, 322] on link "Download" at bounding box center [1167, 332] width 55 height 20
drag, startPoint x: 774, startPoint y: 276, endPoint x: 756, endPoint y: 299, distance: 29.2
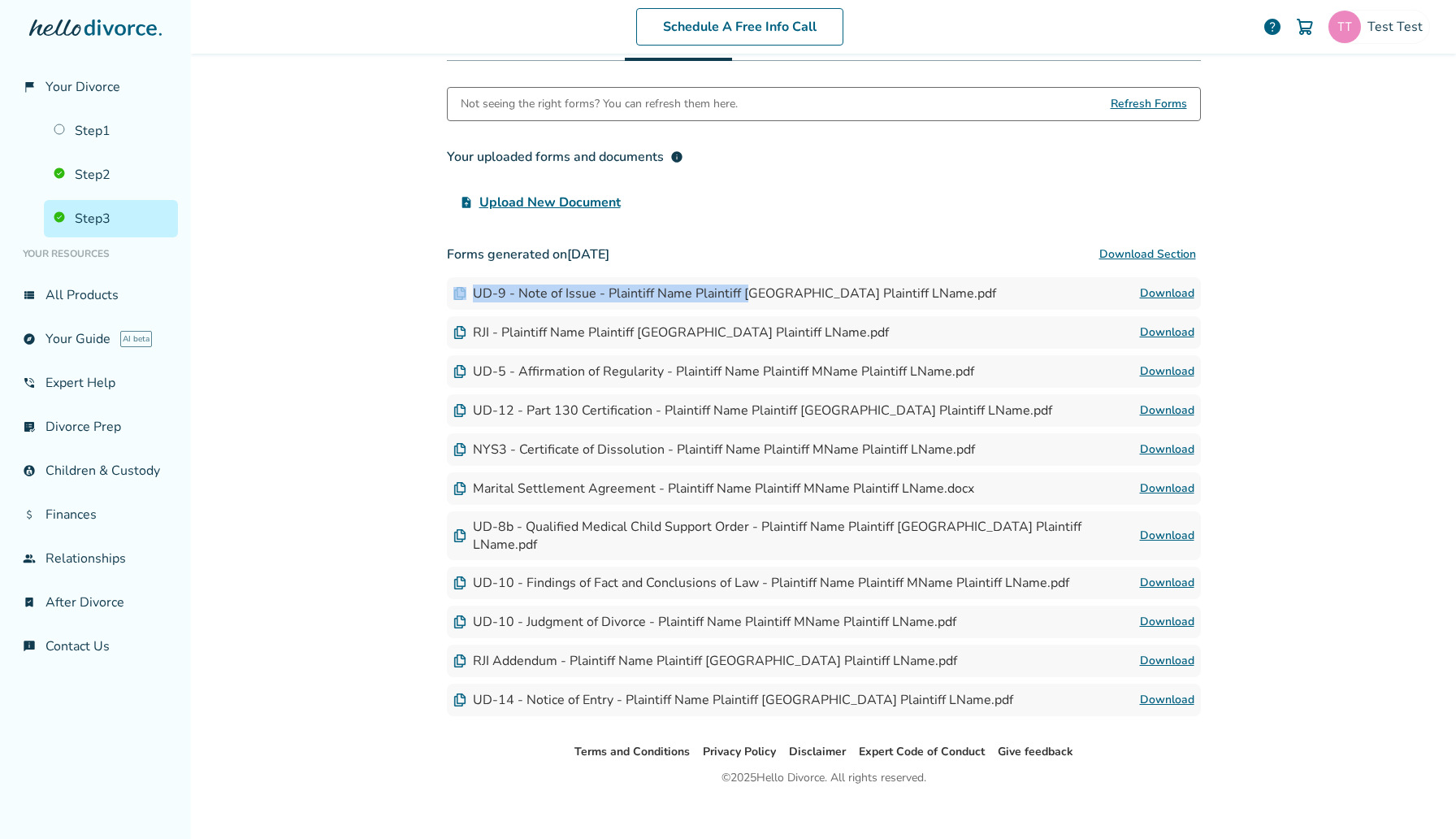
click at [756, 299] on div "UD-9 - Note of Issue - Plaintiff Name Plaintiff [GEOGRAPHIC_DATA] Plaintiff LNa…" at bounding box center [824, 293] width 754 height 32
click at [1164, 287] on link "Download" at bounding box center [1167, 293] width 55 height 20
